Goal: Find specific page/section: Find specific page/section

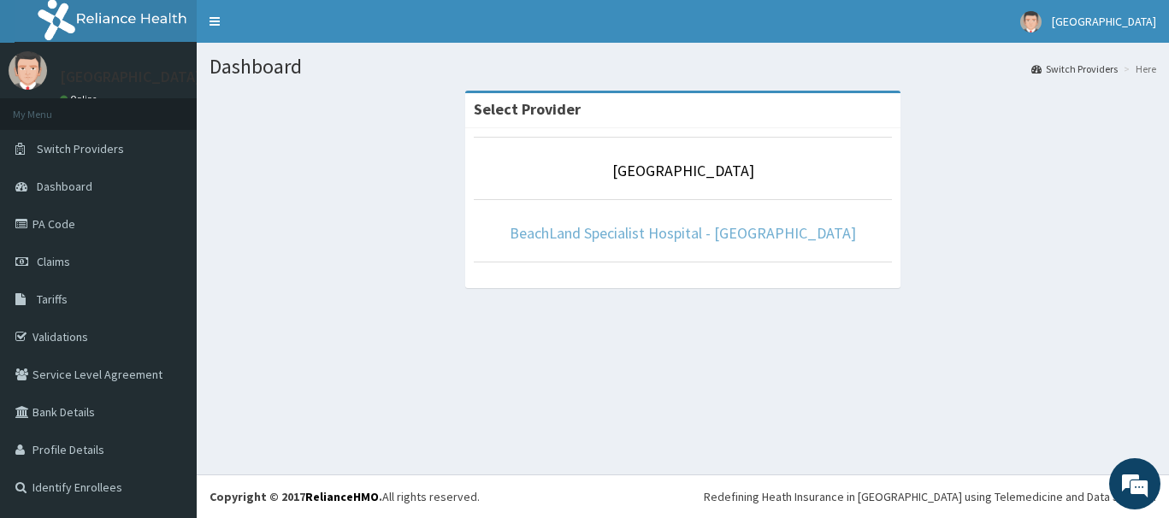
click at [670, 233] on link "BeachLand Specialist Hospital - [GEOGRAPHIC_DATA]" at bounding box center [683, 233] width 346 height 20
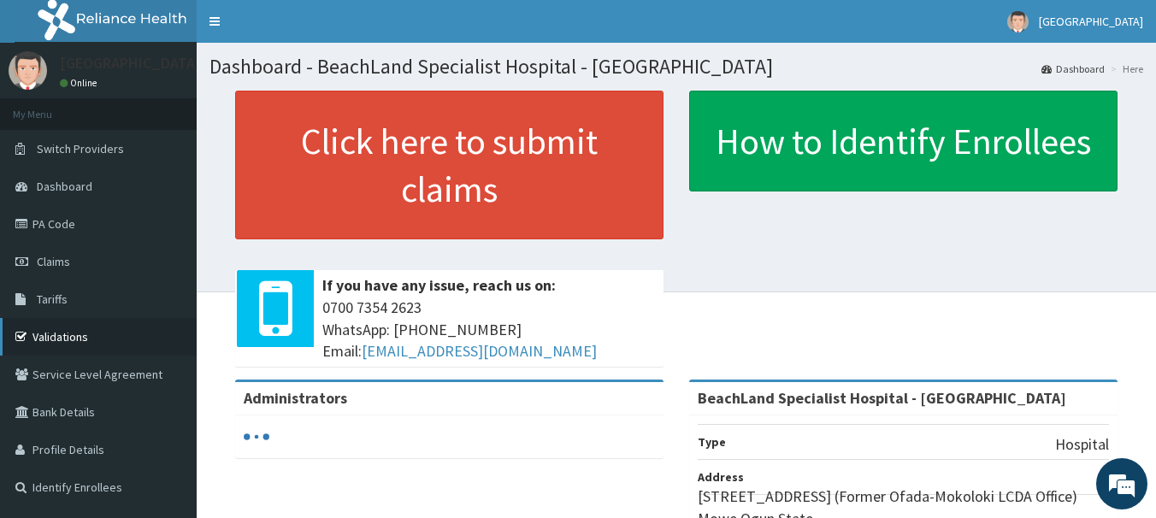
click at [73, 345] on link "Validations" at bounding box center [98, 337] width 197 height 38
